Goal: Task Accomplishment & Management: Complete application form

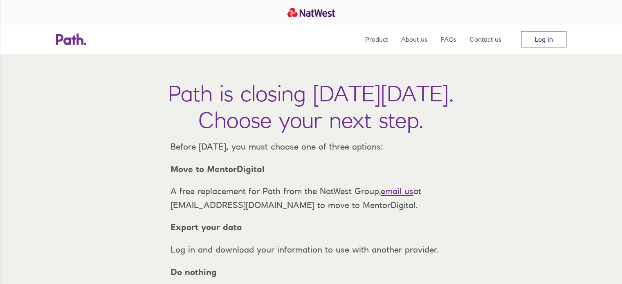
click at [540, 38] on link "Log in" at bounding box center [543, 39] width 45 height 16
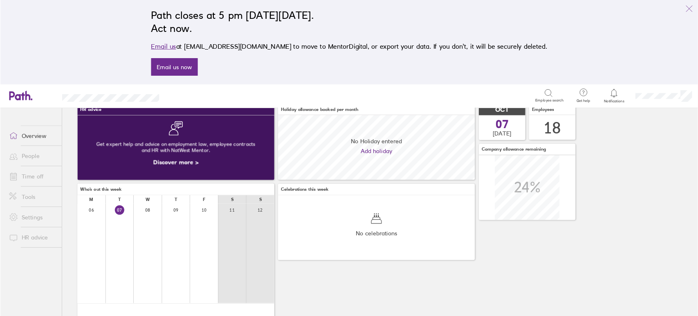
scroll to position [51, 0]
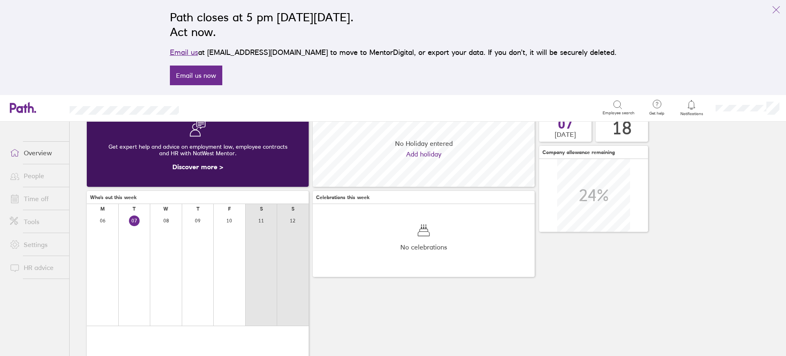
click at [36, 196] on link "Time off" at bounding box center [36, 198] width 66 height 16
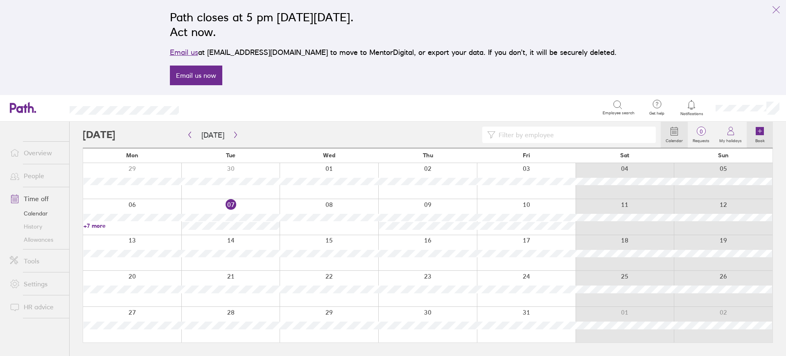
click at [628, 133] on icon at bounding box center [759, 131] width 8 height 8
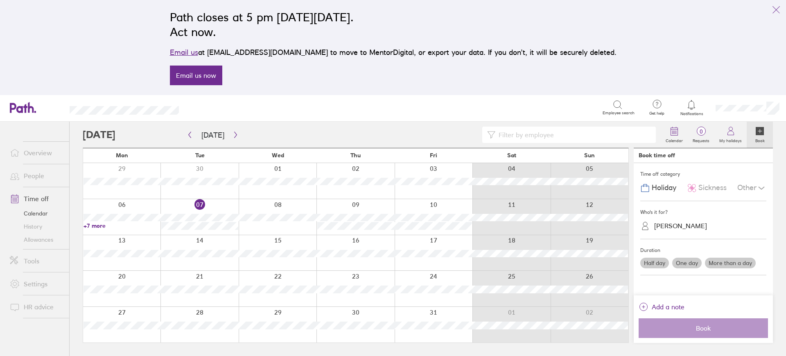
click at [628, 185] on span "Sickness" at bounding box center [712, 187] width 28 height 9
click at [628, 261] on label "More than a day" at bounding box center [730, 262] width 51 height 11
click at [0, 0] on input "More than a day" at bounding box center [0, 0] width 0 height 0
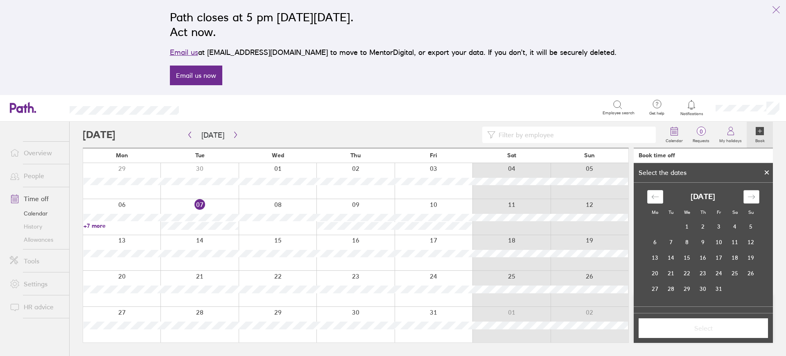
click at [628, 195] on icon "Move forward to switch to the next month." at bounding box center [751, 197] width 8 height 8
click at [628, 260] on td "10" at bounding box center [655, 258] width 16 height 16
click at [628, 254] on td "14" at bounding box center [719, 258] width 16 height 16
click at [628, 284] on span "Select" at bounding box center [703, 327] width 118 height 7
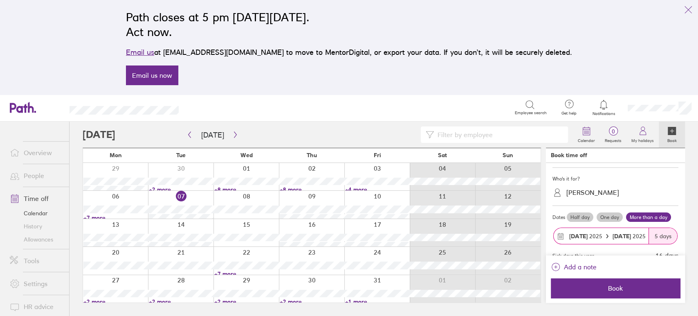
scroll to position [43, 0]
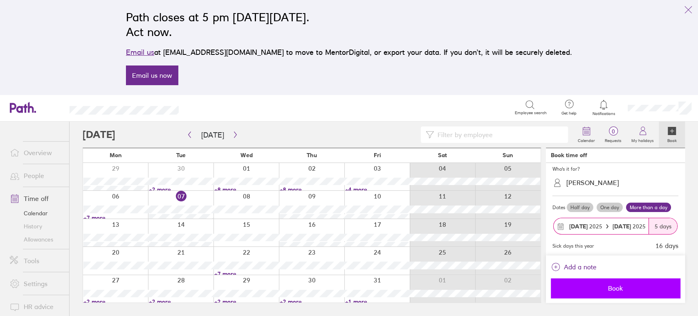
click at [621, 284] on span "Book" at bounding box center [616, 287] width 118 height 7
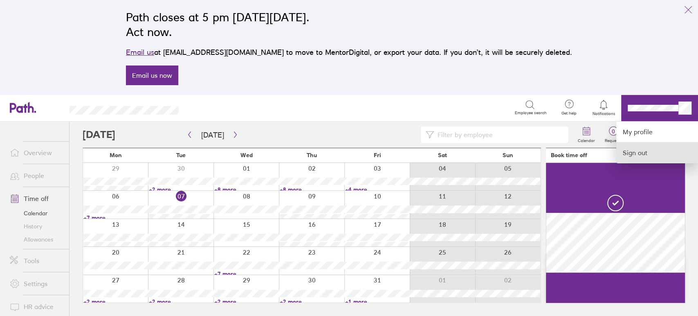
click at [628, 156] on link "Sign out" at bounding box center [658, 152] width 82 height 20
